Goal: Navigation & Orientation: Find specific page/section

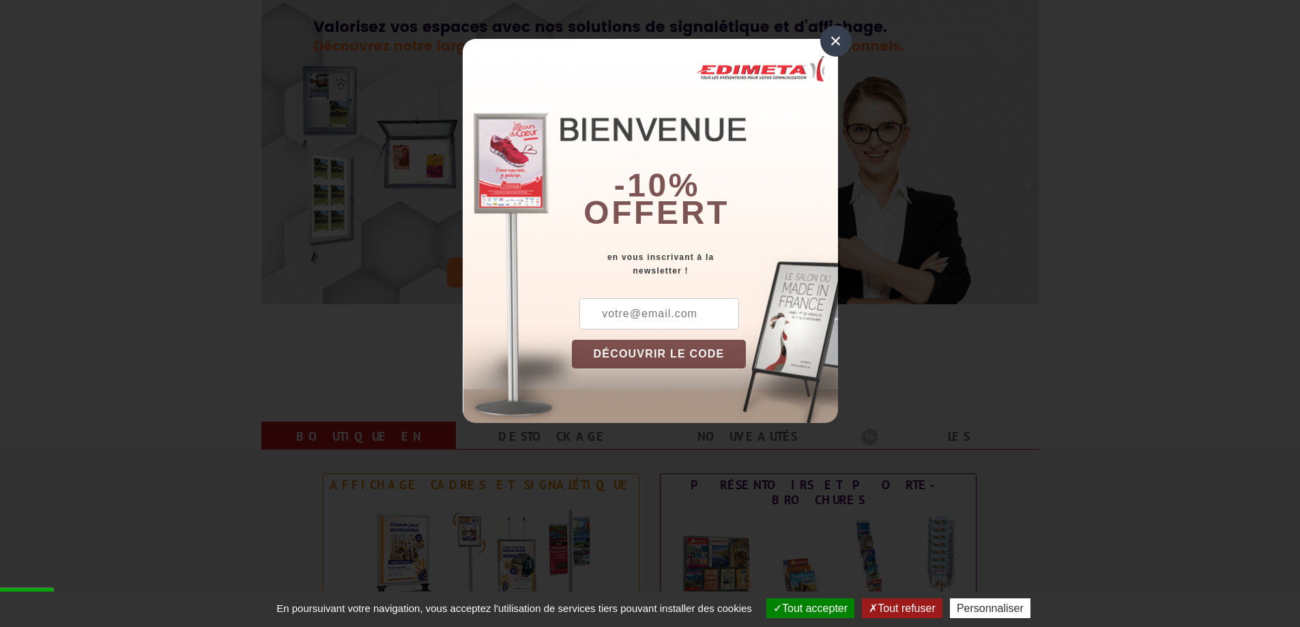
scroll to position [273, 0]
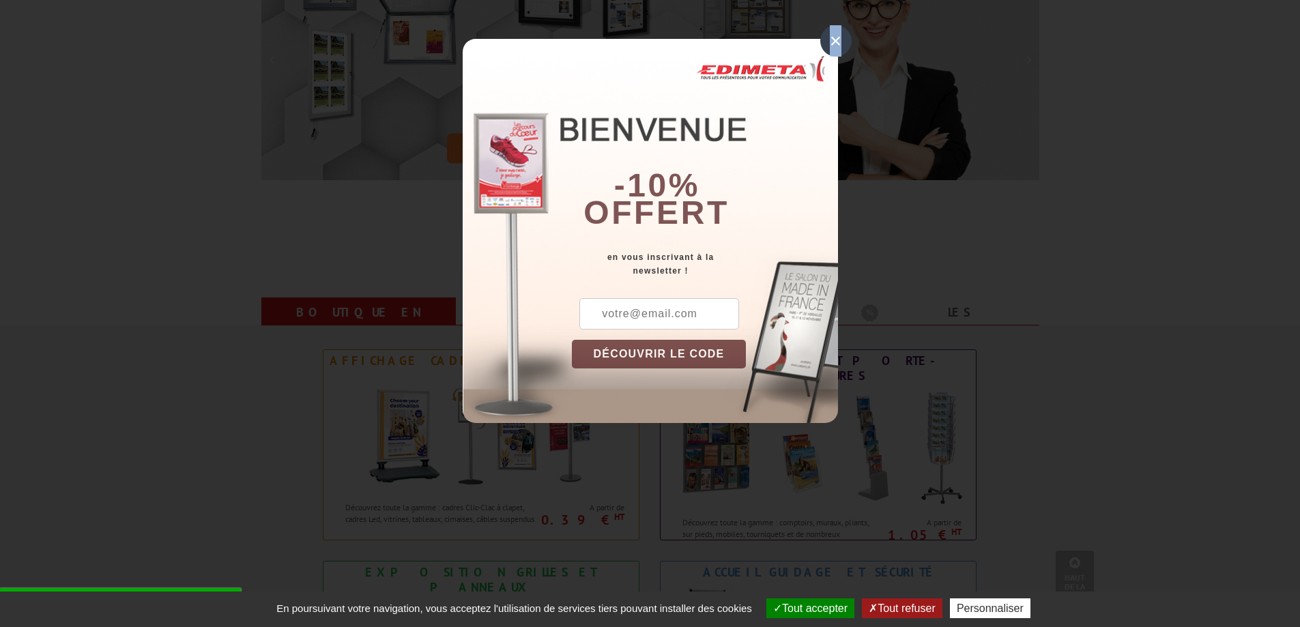
click at [835, 49] on div "×" at bounding box center [835, 40] width 31 height 31
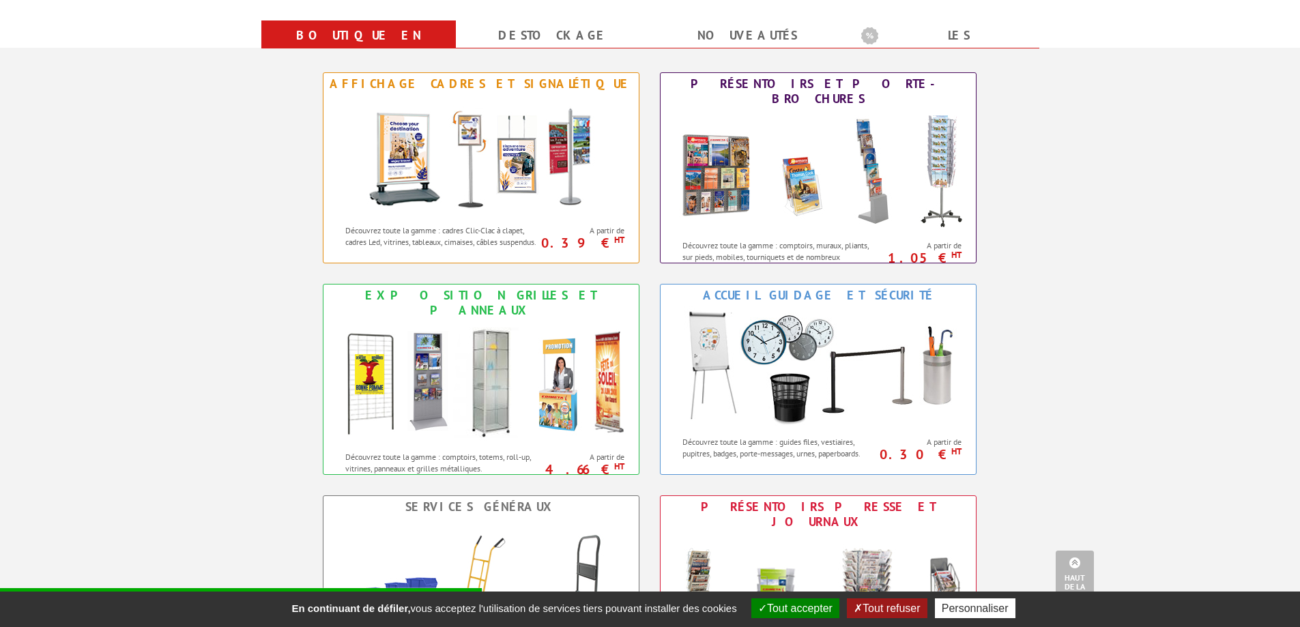
scroll to position [546, 0]
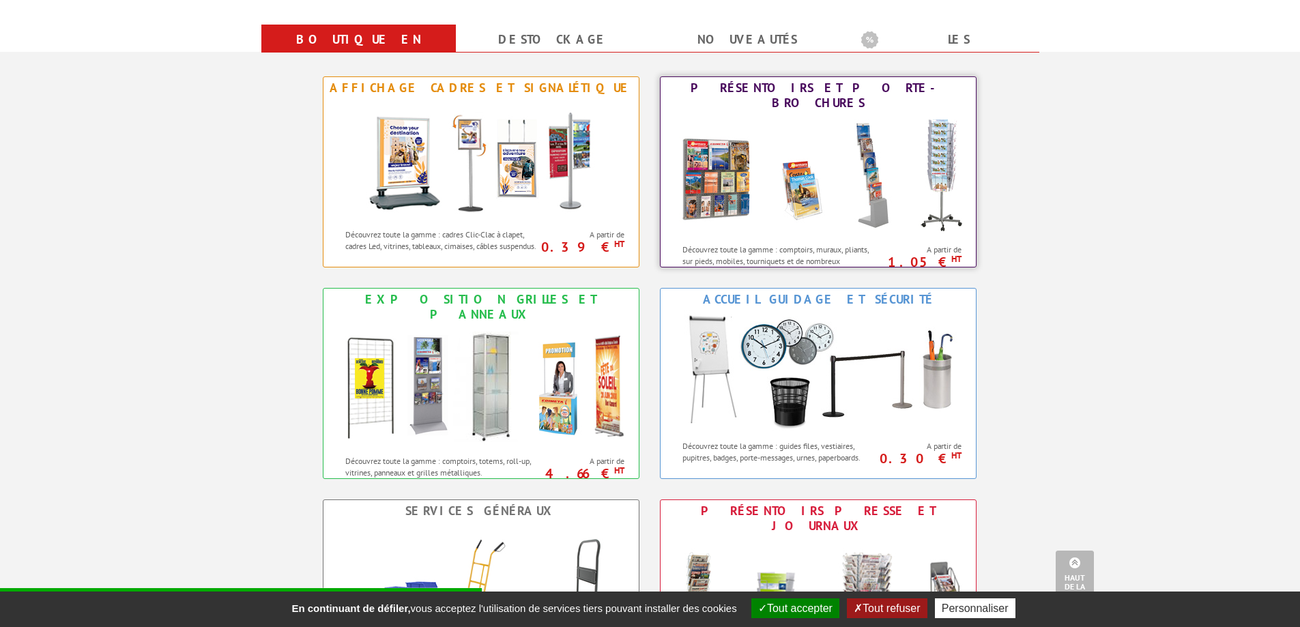
click at [866, 155] on img at bounding box center [818, 175] width 300 height 123
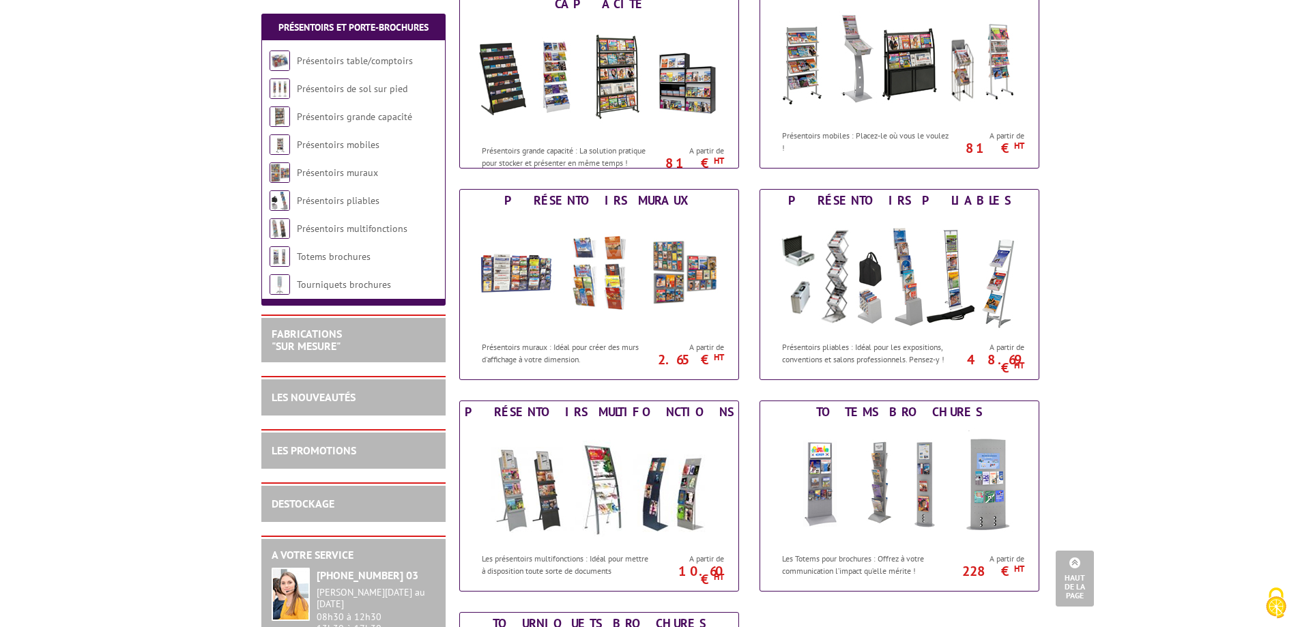
scroll to position [478, 0]
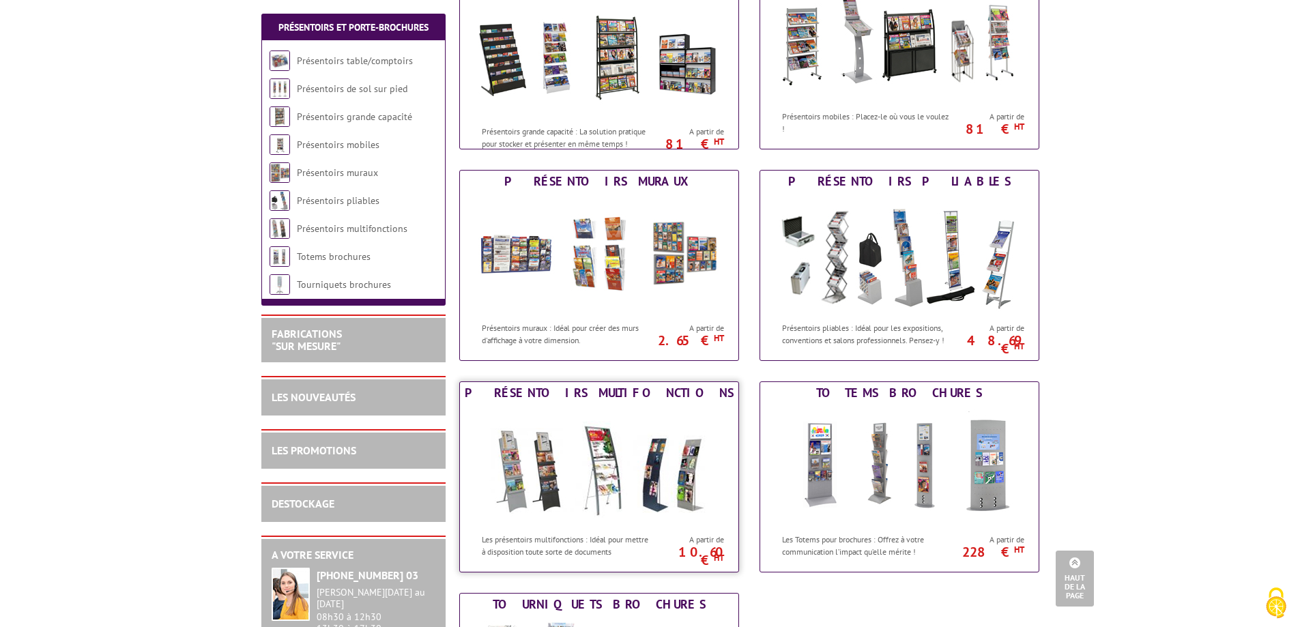
click at [601, 437] on img at bounding box center [599, 465] width 253 height 123
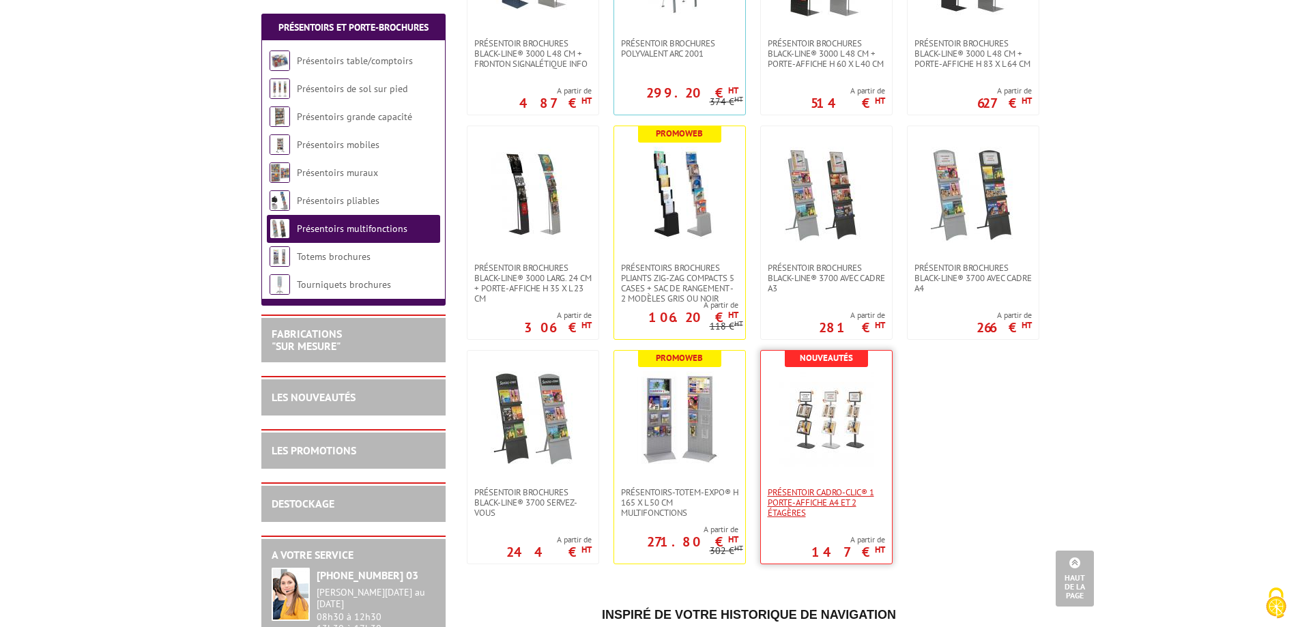
scroll to position [614, 0]
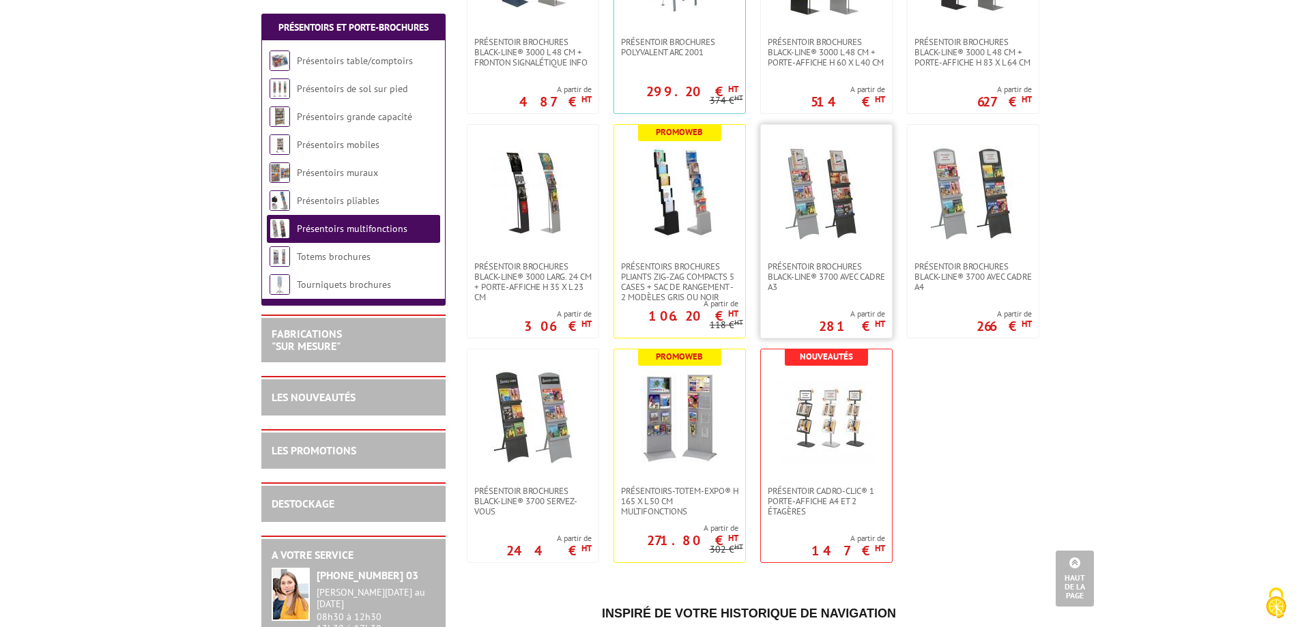
click at [840, 190] on img at bounding box center [827, 193] width 96 height 96
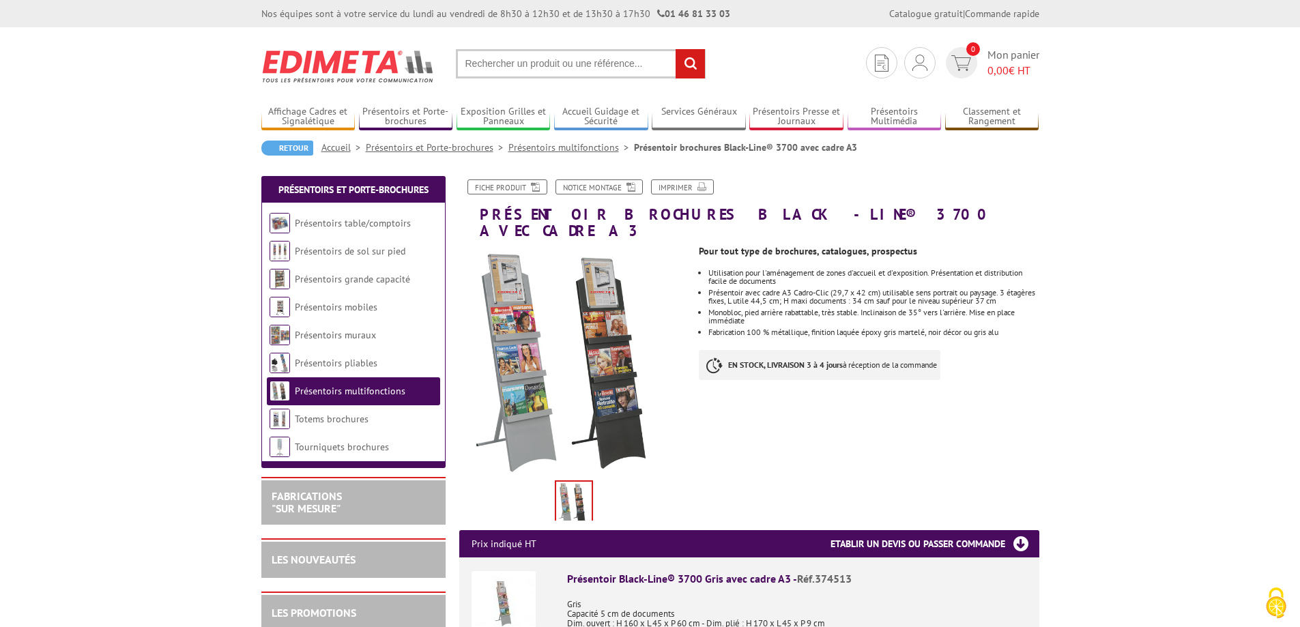
scroll to position [136, 0]
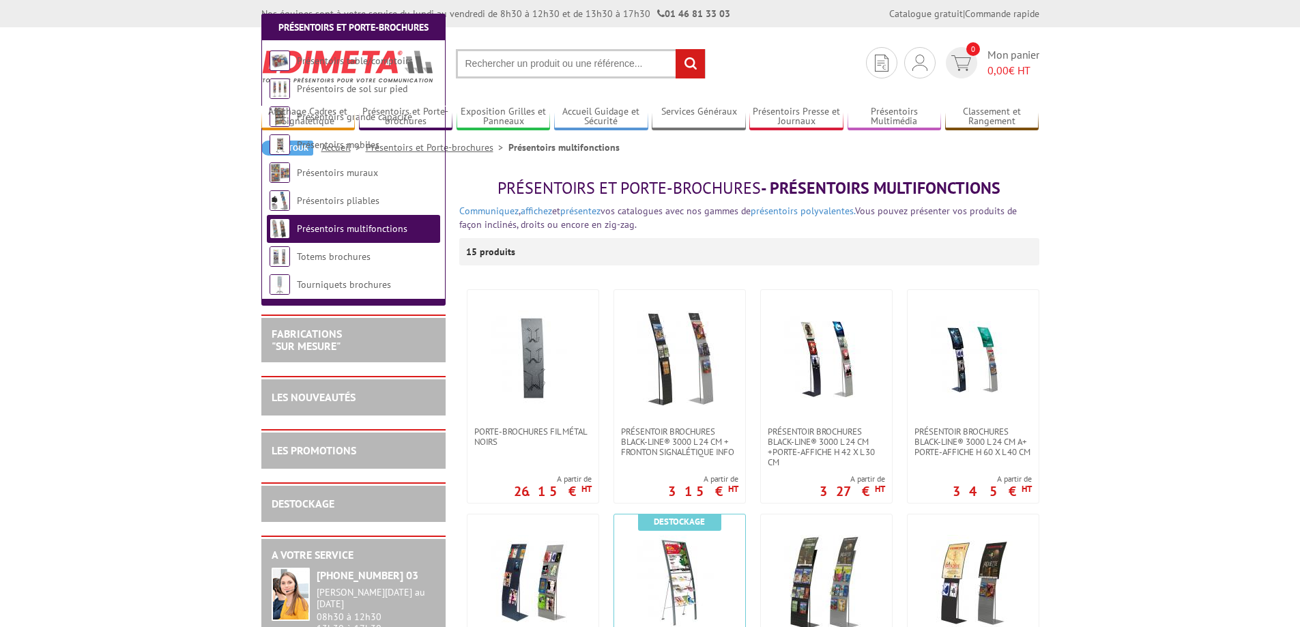
scroll to position [614, 0]
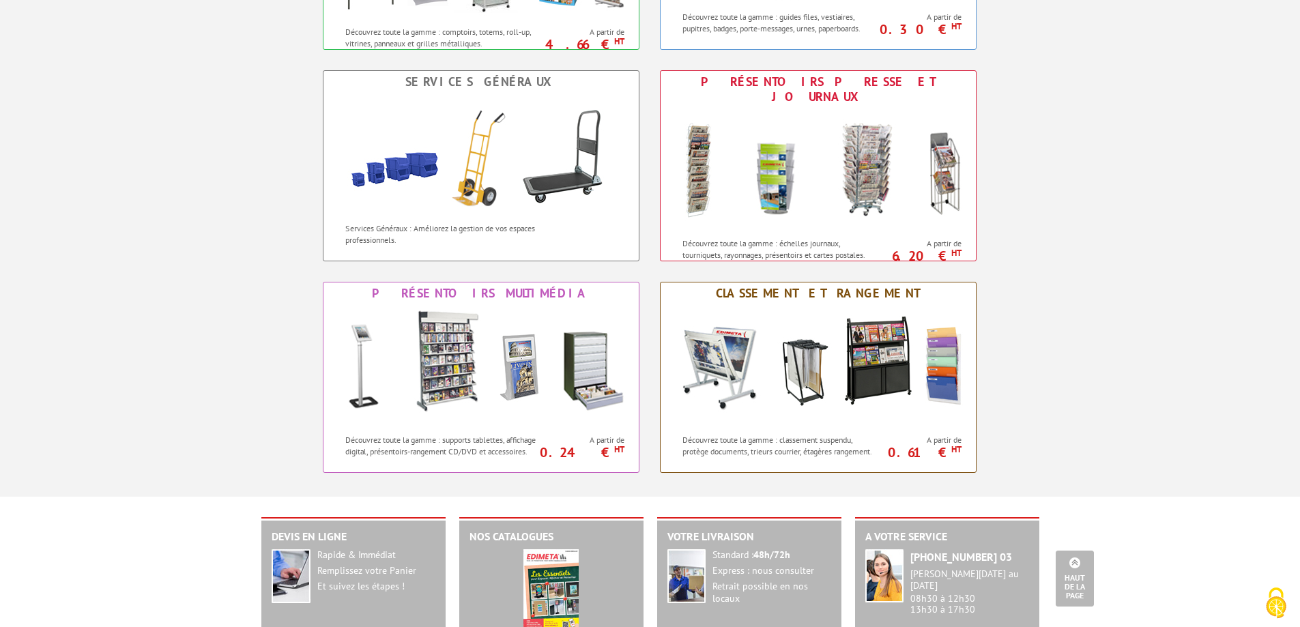
scroll to position [1092, 0]
